Goal: Task Accomplishment & Management: Use online tool/utility

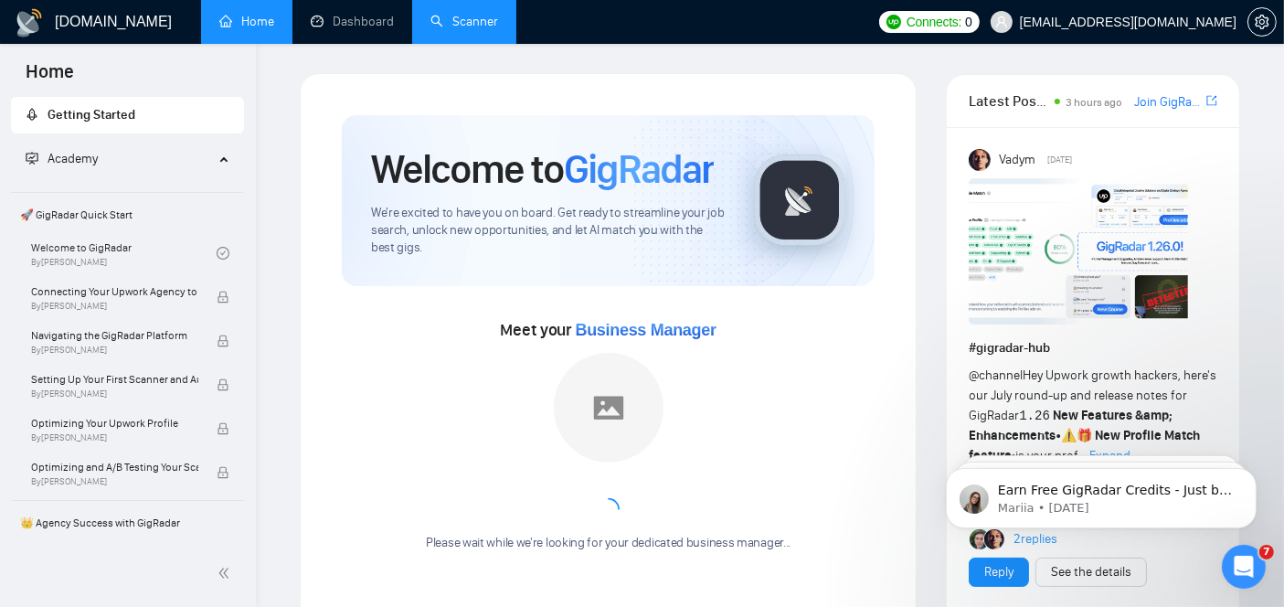
click at [464, 27] on link "Scanner" at bounding box center [465, 22] width 68 height 16
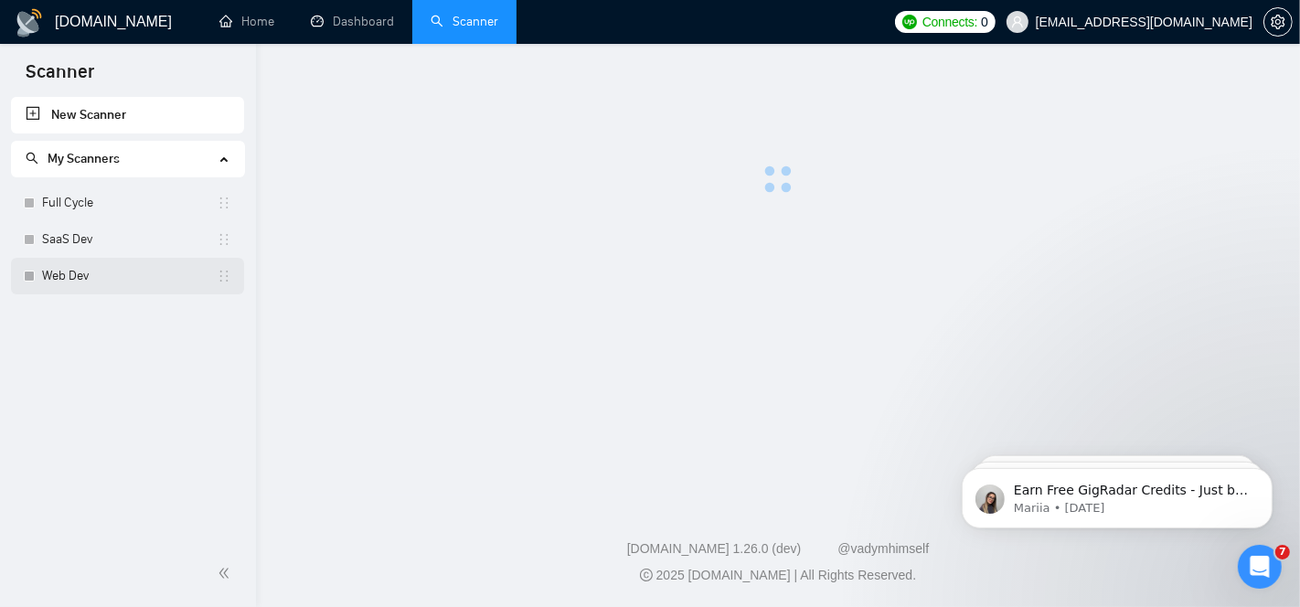
click at [97, 271] on link "Web Dev" at bounding box center [129, 276] width 175 height 37
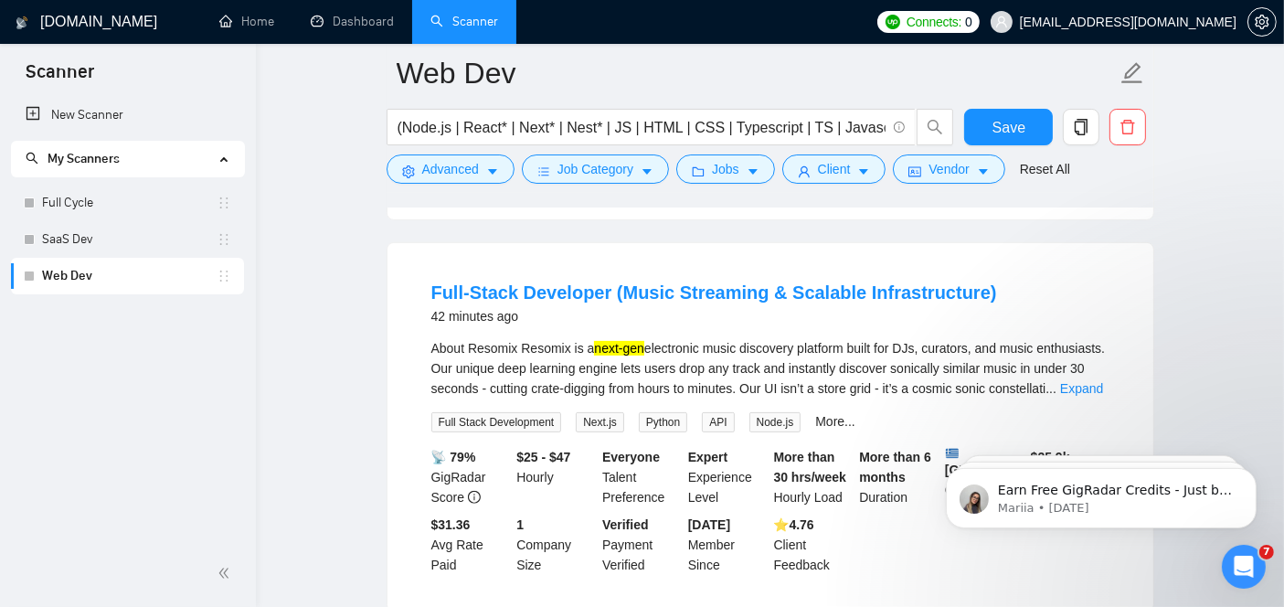
scroll to position [523, 0]
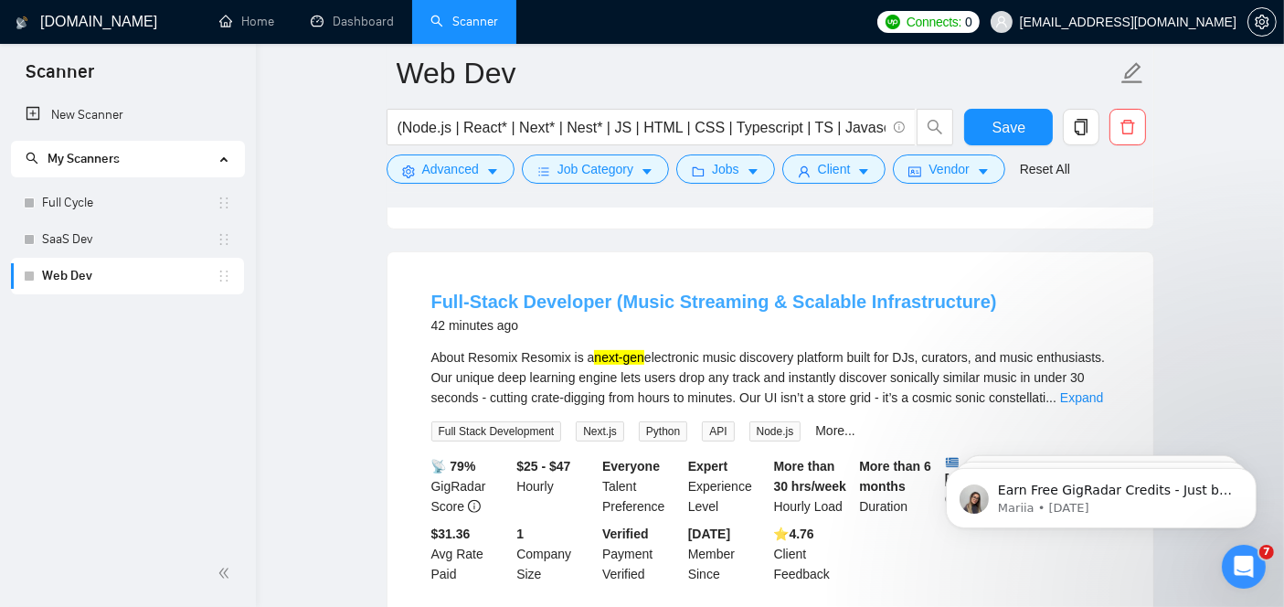
click at [732, 293] on link "Full-Stack Developer (Music Streaming & Scalable Infrastructure)" at bounding box center [715, 302] width 566 height 20
